Goal: Task Accomplishment & Management: Manage account settings

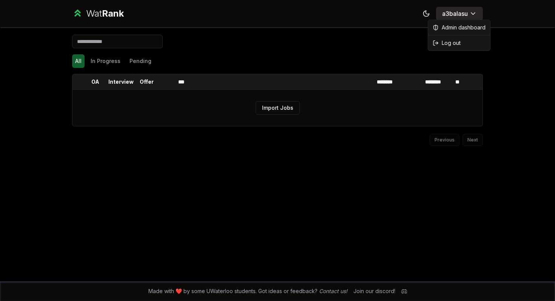
click at [458, 9] on html "Wat Rank Toggle theme a3balasu Import Jobs All In Progress Pending OA Interview…" at bounding box center [277, 150] width 555 height 301
click at [450, 43] on span "Log out" at bounding box center [451, 43] width 19 height 8
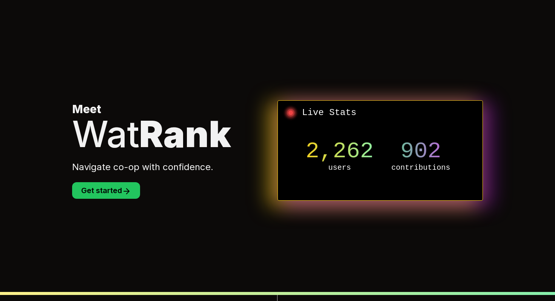
click at [129, 171] on p "Navigate co-op with confidence." at bounding box center [174, 167] width 205 height 12
click at [125, 202] on section "Meet Wat Rank Navigate co-op with confidence. Get started Live Stats 4,149 user…" at bounding box center [277, 150] width 435 height 301
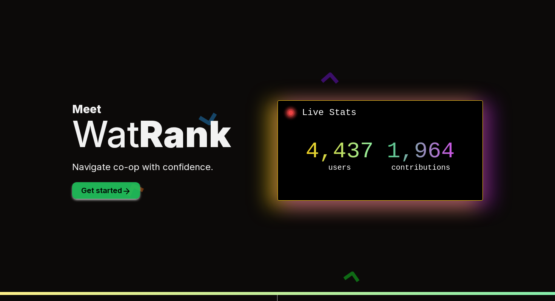
click at [125, 194] on icon at bounding box center [126, 191] width 9 height 9
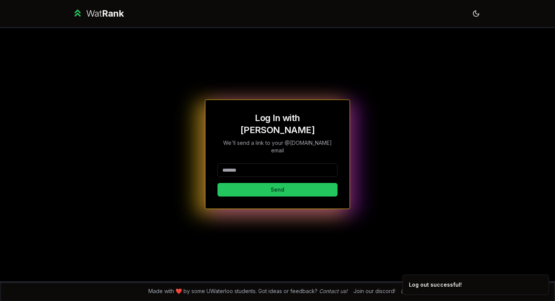
click at [255, 163] on input at bounding box center [277, 170] width 120 height 14
type input "********"
click at [217, 183] on button "Send" at bounding box center [277, 190] width 120 height 14
